Goal: Information Seeking & Learning: Learn about a topic

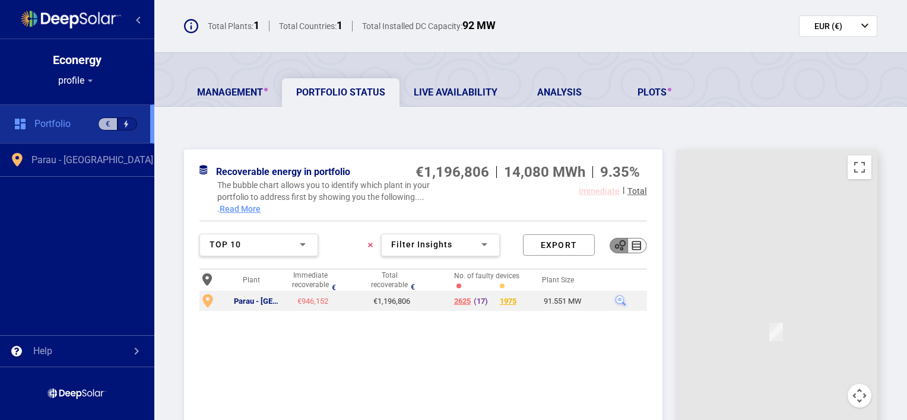
click at [464, 302] on div "2625" at bounding box center [462, 302] width 17 height 10
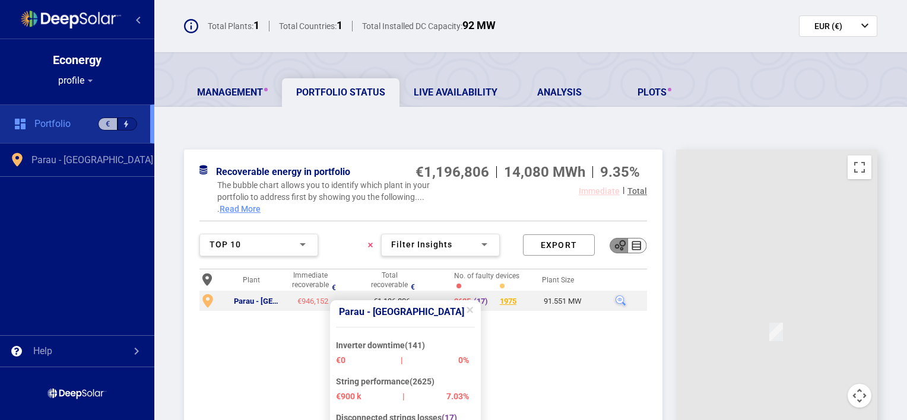
click at [471, 271] on div "No. of faulty devices" at bounding box center [498, 276] width 88 height 10
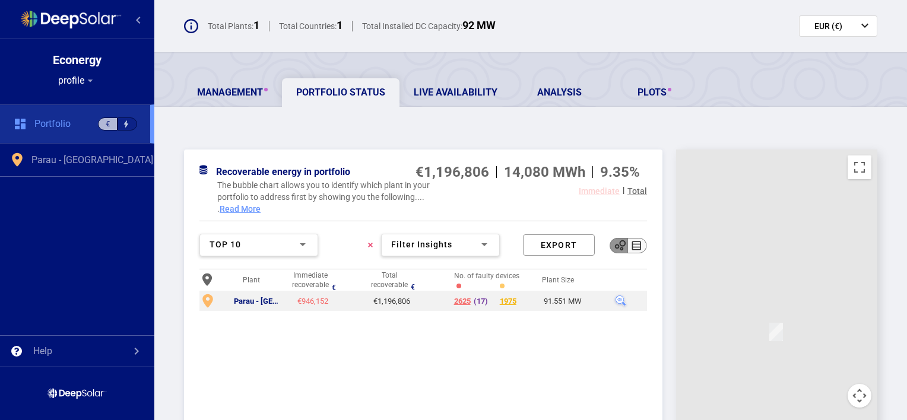
click at [618, 300] on div at bounding box center [620, 301] width 15 height 15
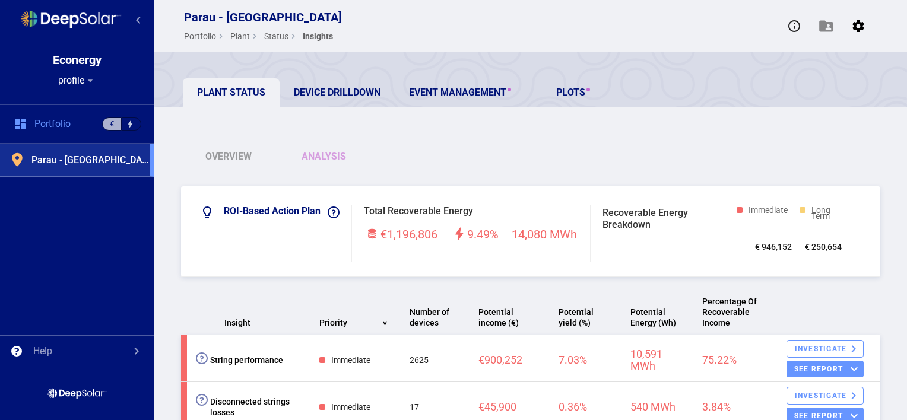
click at [768, 248] on div "string performance € 236,133.00 1.84% plant € 14,521.00 0.26%" at bounding box center [731, 246] width 119 height 90
click at [770, 270] on div "0.26%" at bounding box center [769, 276] width 23 height 12
click at [778, 306] on th at bounding box center [824, 312] width 113 height 46
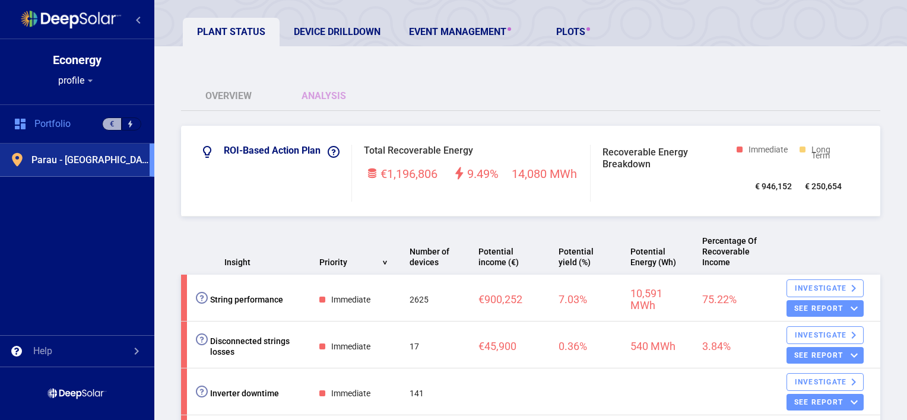
scroll to position [119, 0]
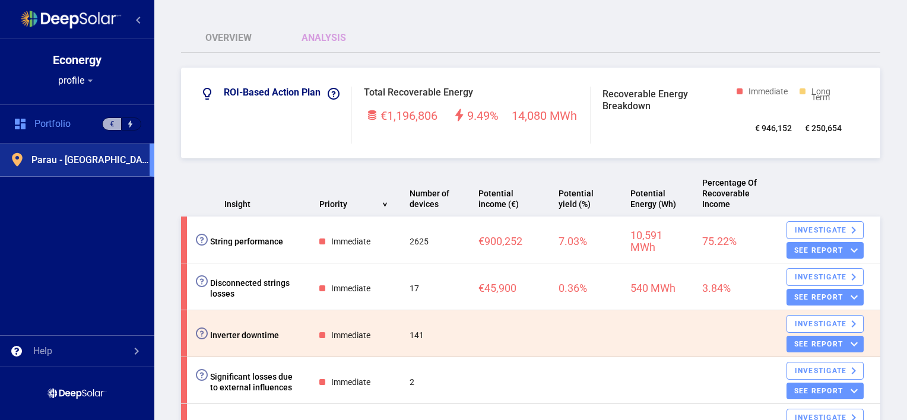
click at [199, 336] on span at bounding box center [202, 334] width 12 height 12
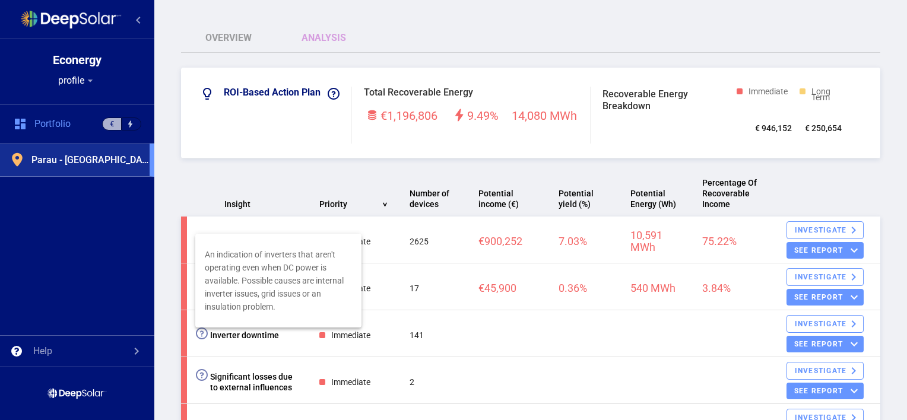
click at [164, 359] on div at bounding box center [453, 210] width 907 height 420
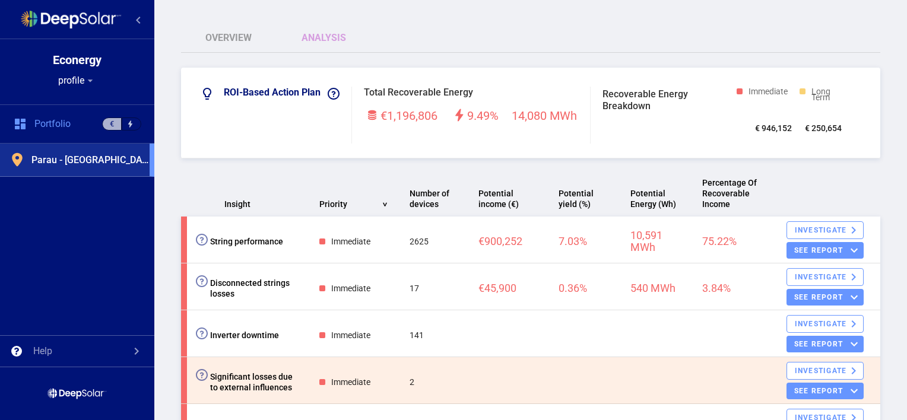
click at [202, 376] on span at bounding box center [202, 375] width 12 height 12
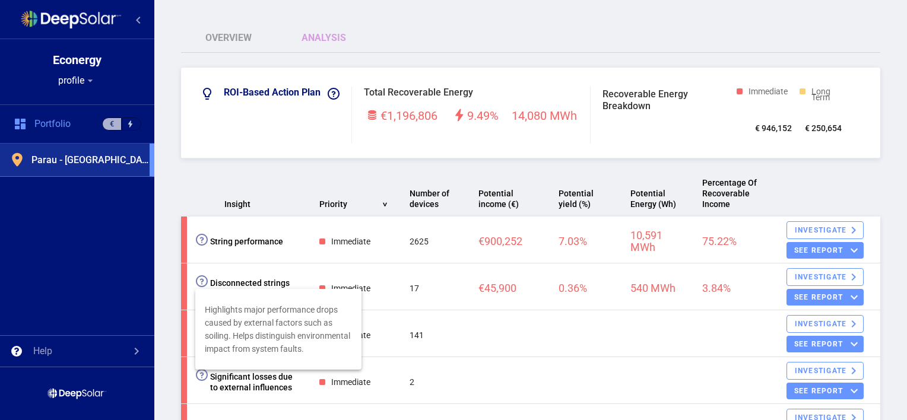
drag, startPoint x: 907, startPoint y: 195, endPoint x: 900, endPoint y: 232, distance: 38.0
click at [900, 232] on div at bounding box center [453, 210] width 907 height 420
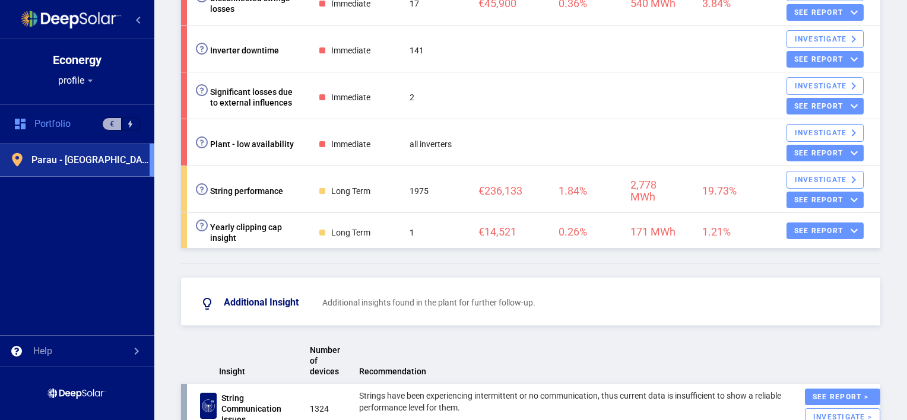
scroll to position [401, 0]
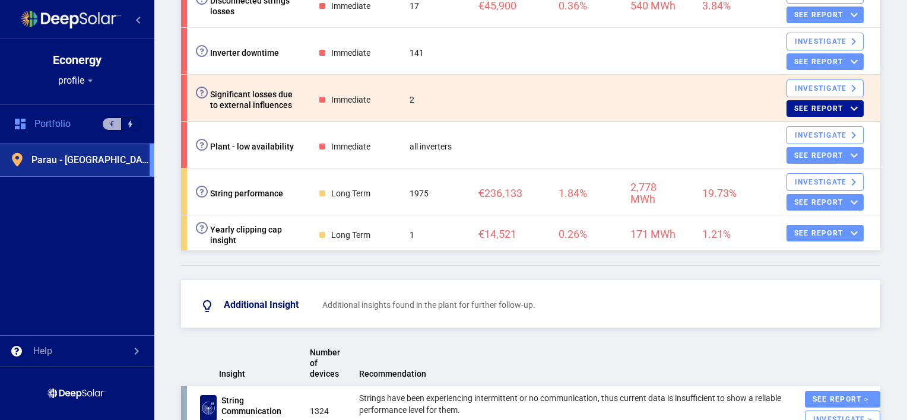
click at [825, 107] on div "see report keyboard_arrow_down" at bounding box center [825, 108] width 77 height 17
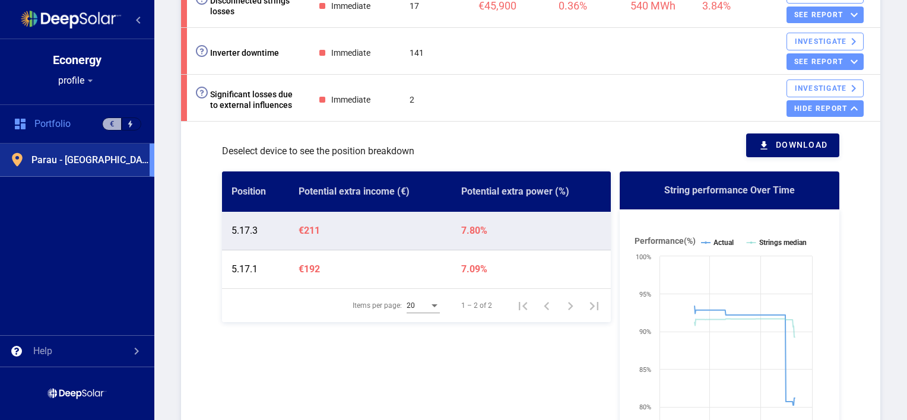
click at [512, 134] on div "Deselect device to see the position breakdown download" at bounding box center [531, 146] width 618 height 24
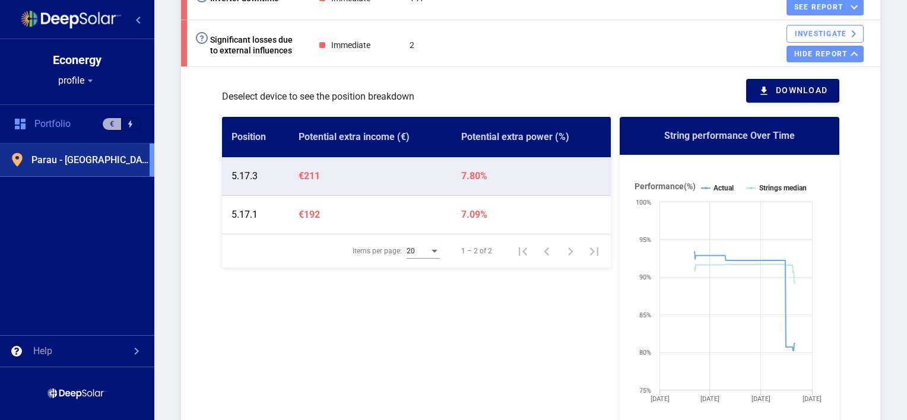
scroll to position [449, 0]
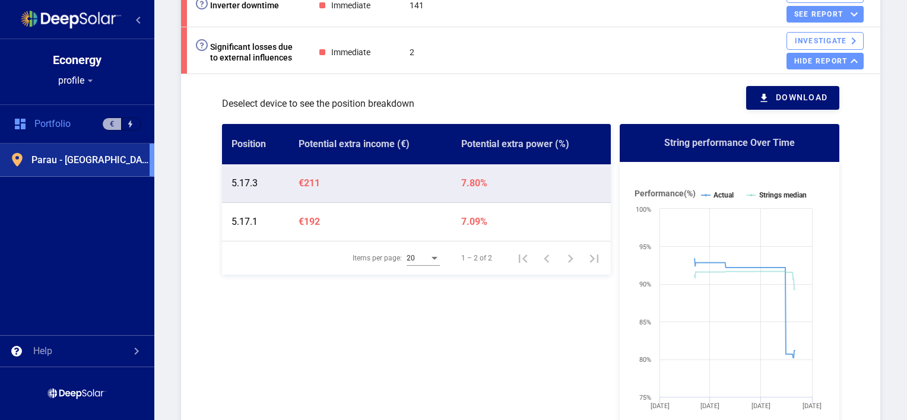
click at [717, 141] on div "String performance Over Time" at bounding box center [730, 143] width 137 height 38
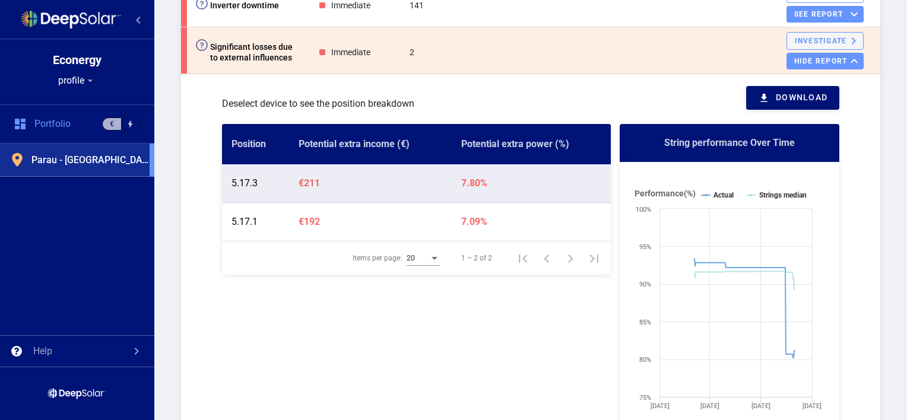
click at [809, 41] on div "Investigate keyboard_arrow_right" at bounding box center [825, 41] width 77 height 18
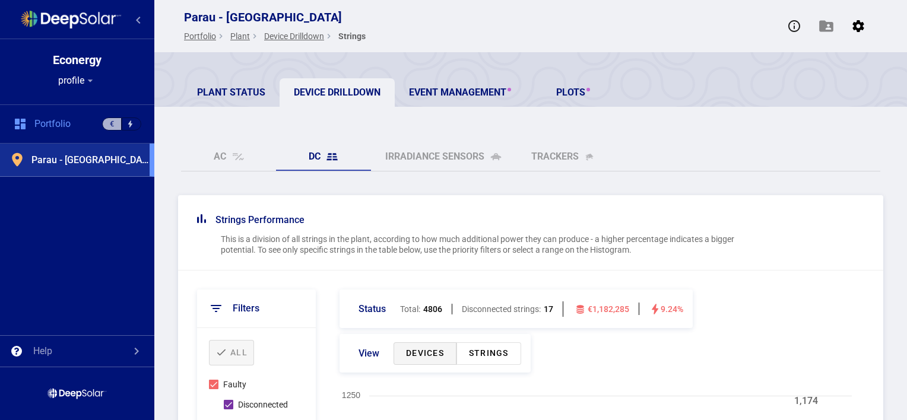
click at [610, 205] on div "Strings Performance This is a division of all strings in the plant, according t…" at bounding box center [530, 232] width 705 height 75
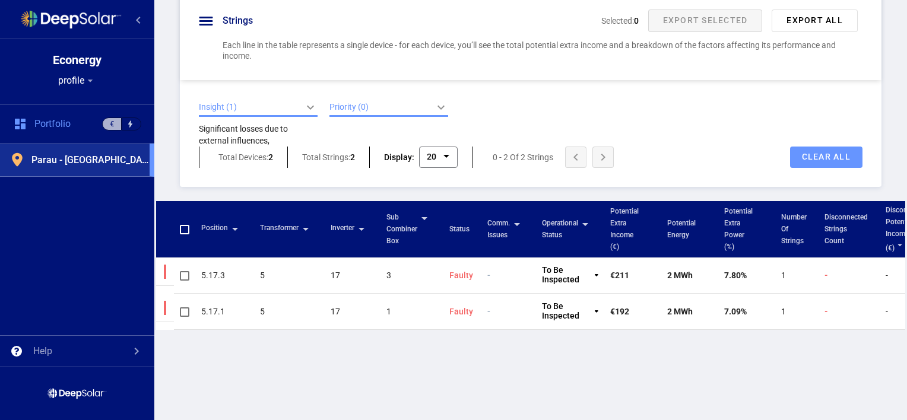
scroll to position [713, 0]
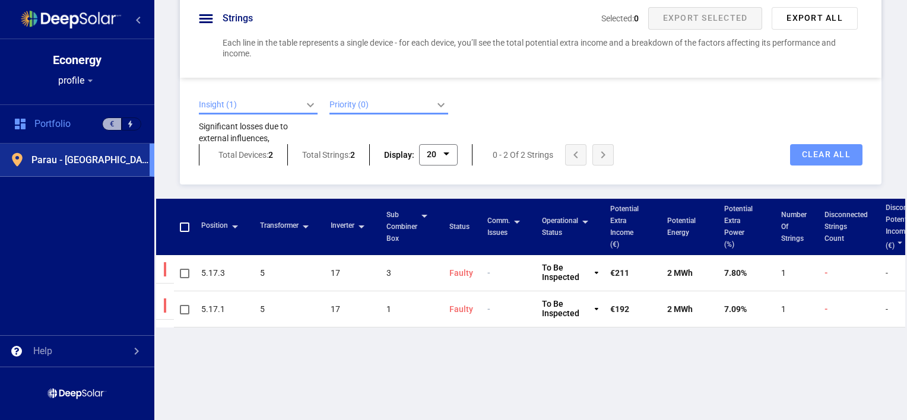
click at [557, 361] on div "Position arrow_drop_down Transformer arrow_drop_down inverter arrow_drop_down S…" at bounding box center [530, 332] width 749 height 267
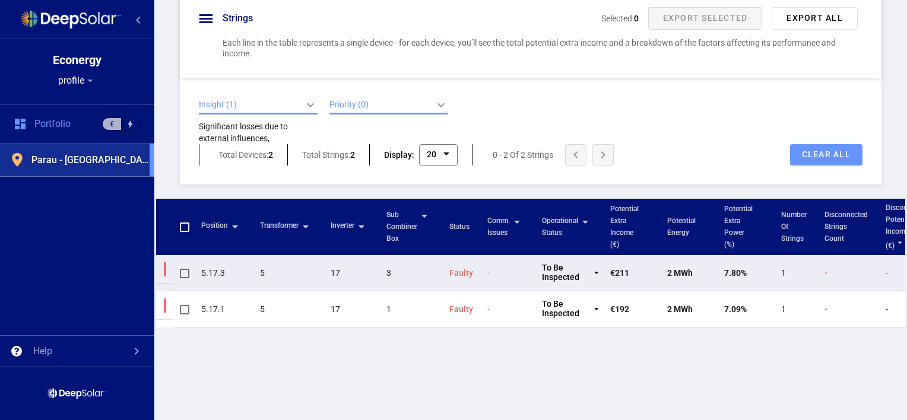
click at [586, 270] on span "To be inspected" at bounding box center [566, 273] width 49 height 19
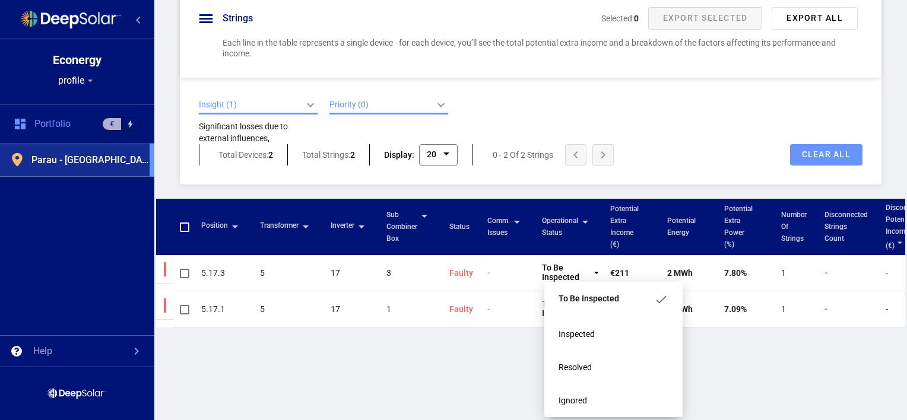
click at [442, 378] on div "Position arrow_drop_down Transformer arrow_drop_down inverter arrow_drop_down S…" at bounding box center [530, 332] width 749 height 267
